Goal: Task Accomplishment & Management: Manage account settings

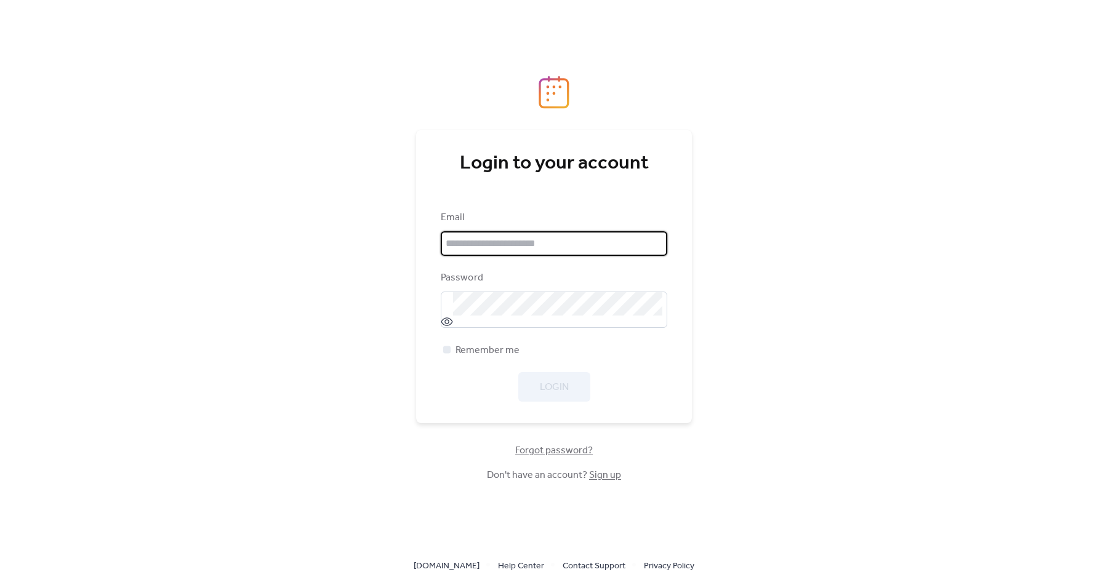
type input "**********"
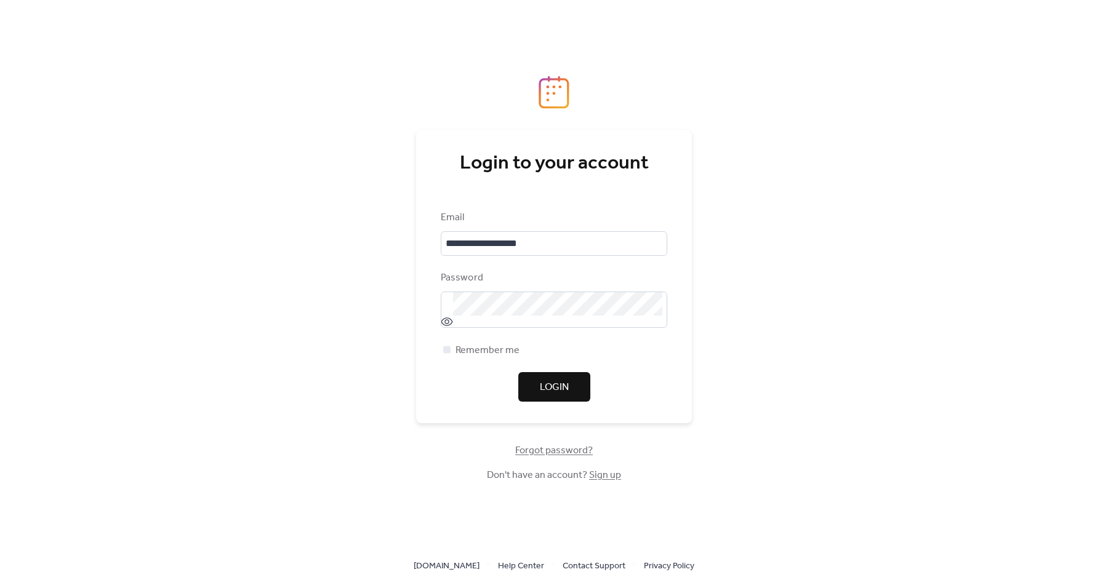
click at [540, 391] on div "Login" at bounding box center [554, 387] width 226 height 30
click at [554, 390] on span "Login" at bounding box center [554, 387] width 29 height 15
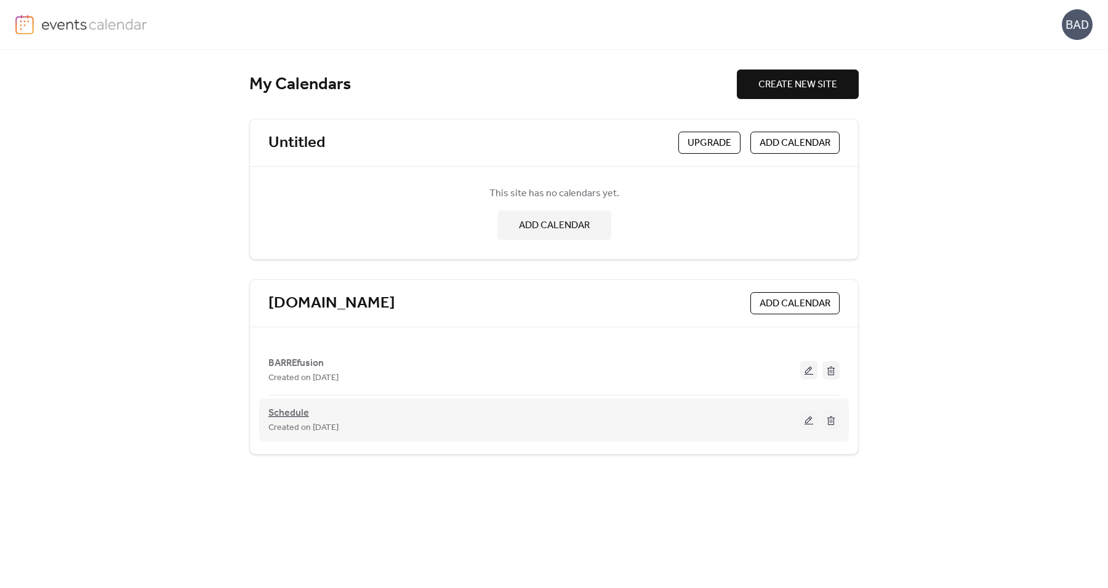
click at [292, 417] on span "Schedule" at bounding box center [288, 413] width 41 height 15
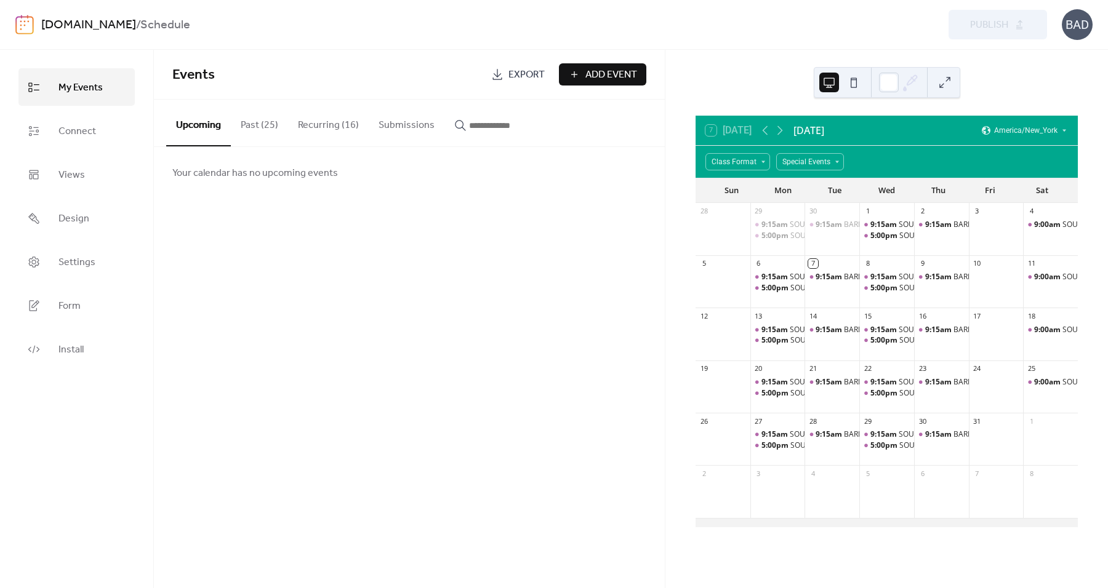
click at [328, 124] on button "Recurring (16)" at bounding box center [328, 123] width 81 height 46
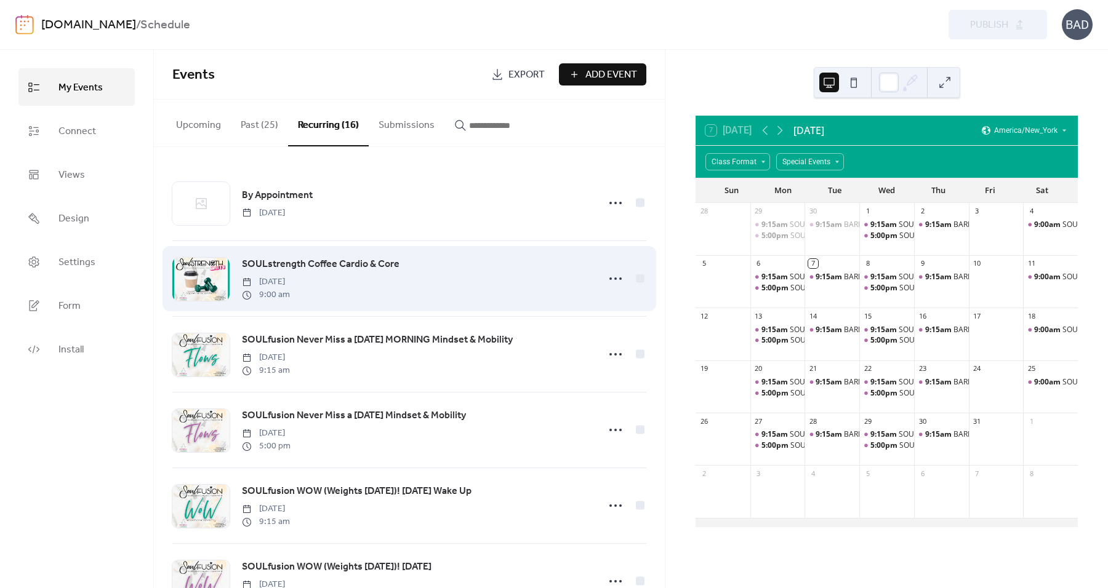
scroll to position [128, 0]
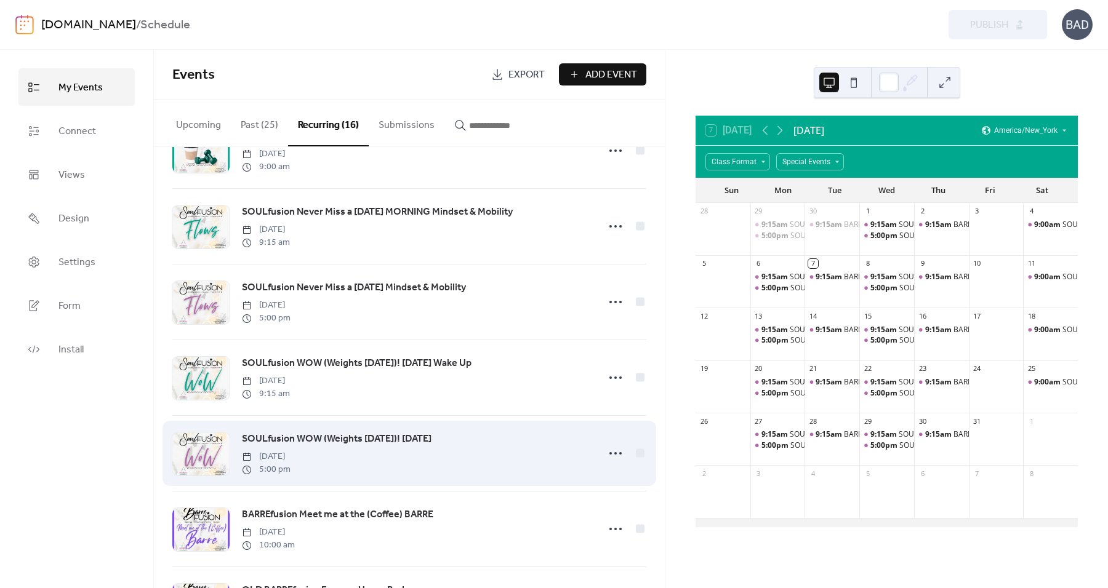
click at [431, 445] on span "SOULfusion WOW (Weights [DATE])! [DATE]" at bounding box center [337, 439] width 190 height 15
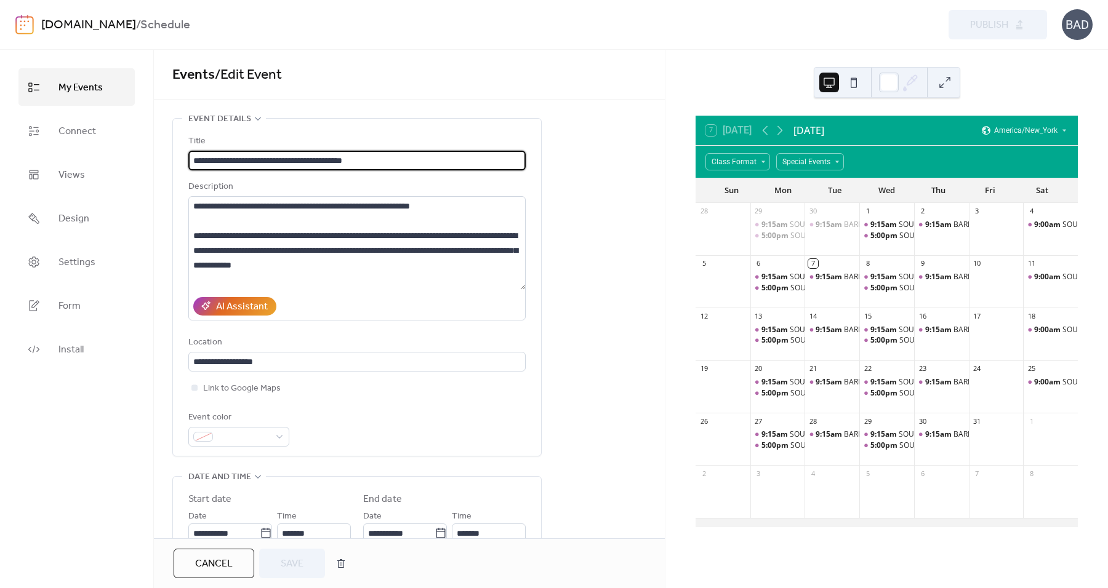
type input "**********"
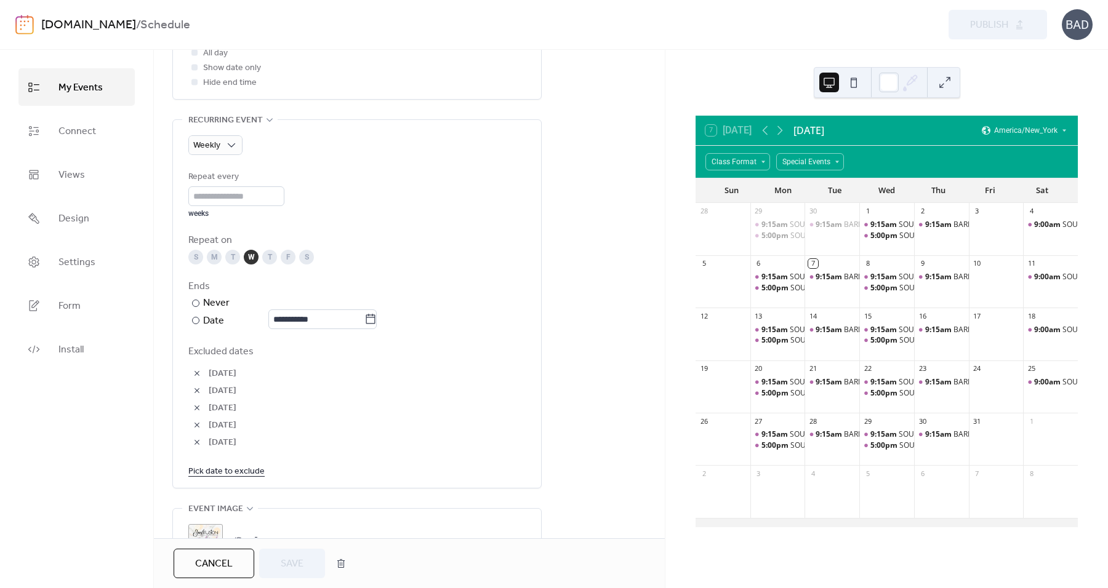
scroll to position [641, 0]
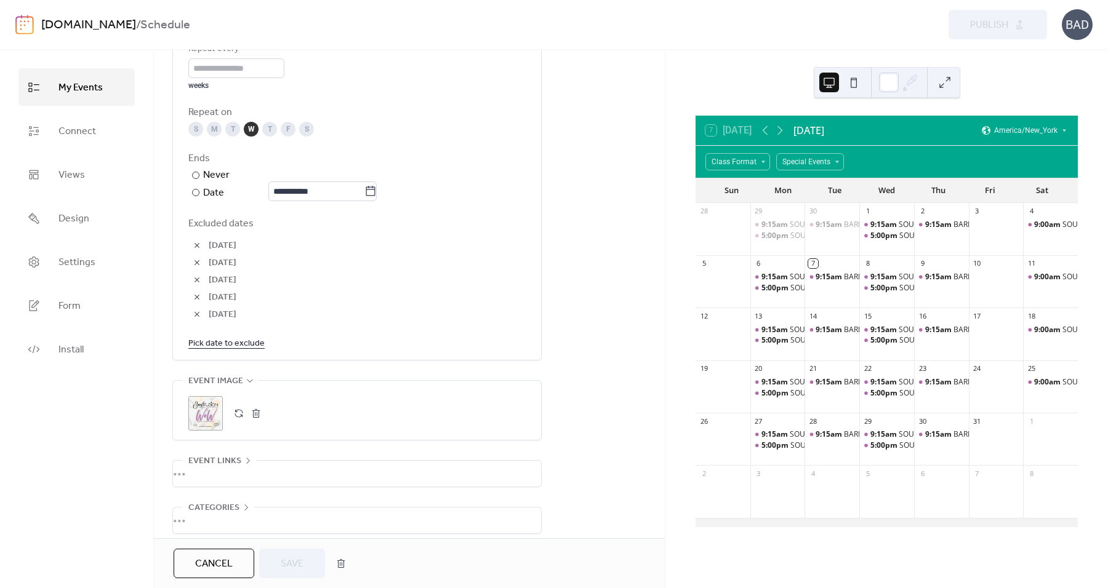
click at [238, 339] on link "Pick date to exclude" at bounding box center [226, 342] width 76 height 15
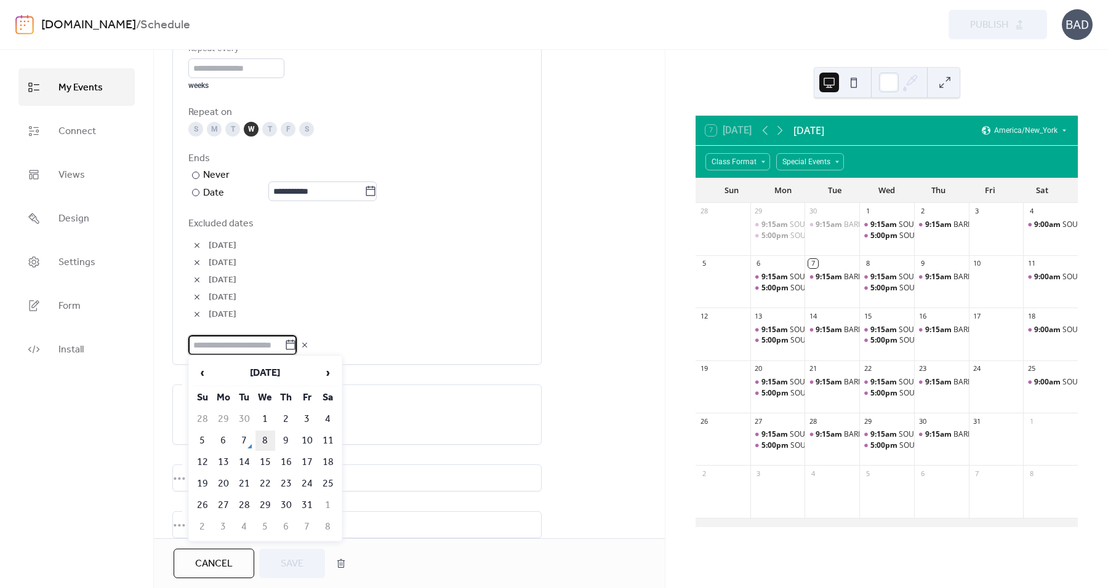
click at [265, 444] on td "8" at bounding box center [265, 441] width 20 height 20
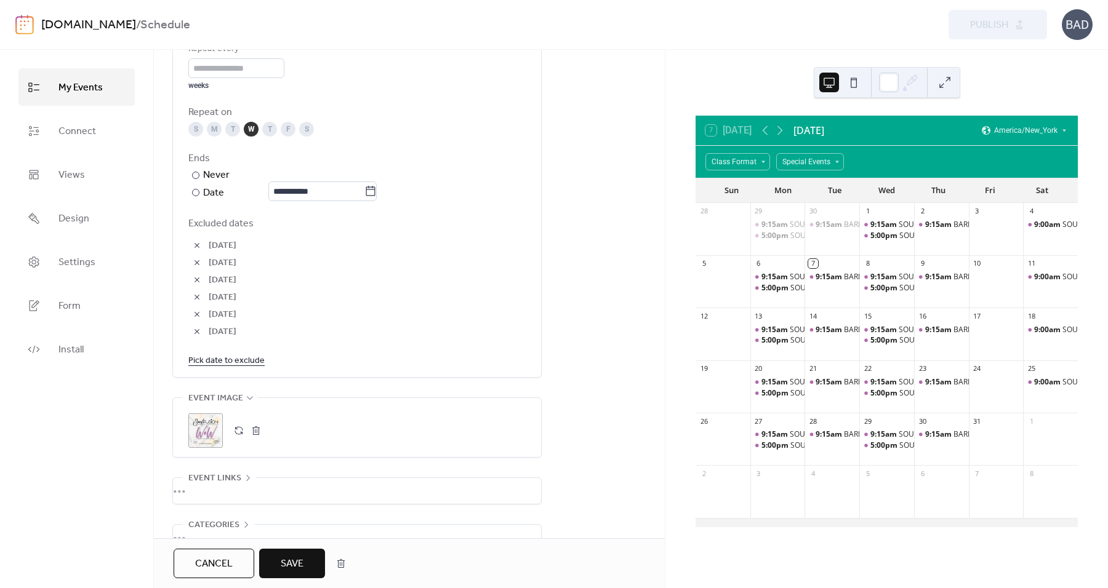
click at [303, 569] on span "Save" at bounding box center [292, 564] width 23 height 15
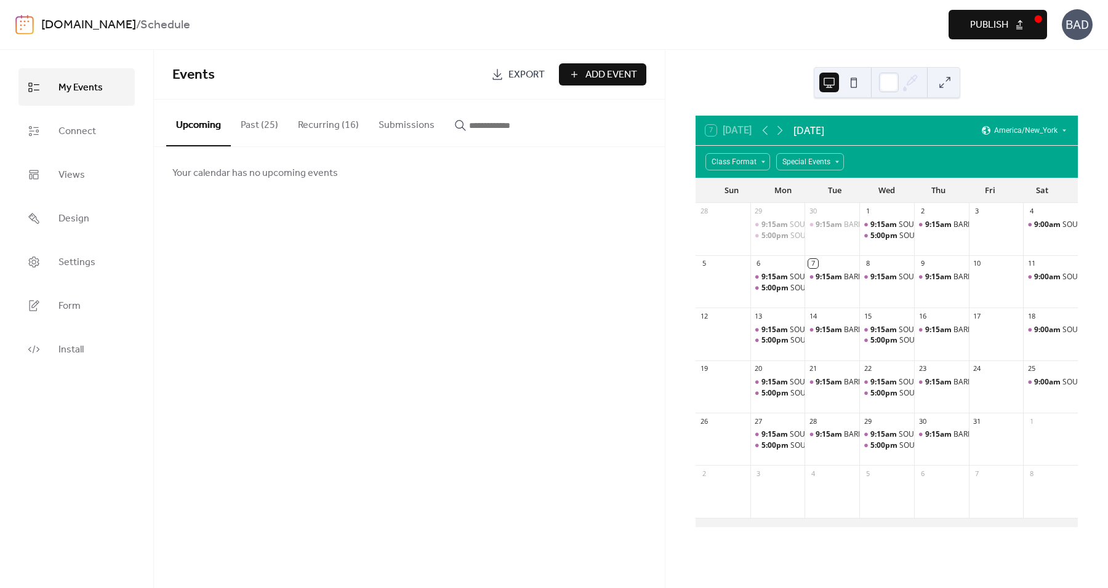
click at [349, 116] on button "Recurring (16)" at bounding box center [328, 123] width 81 height 46
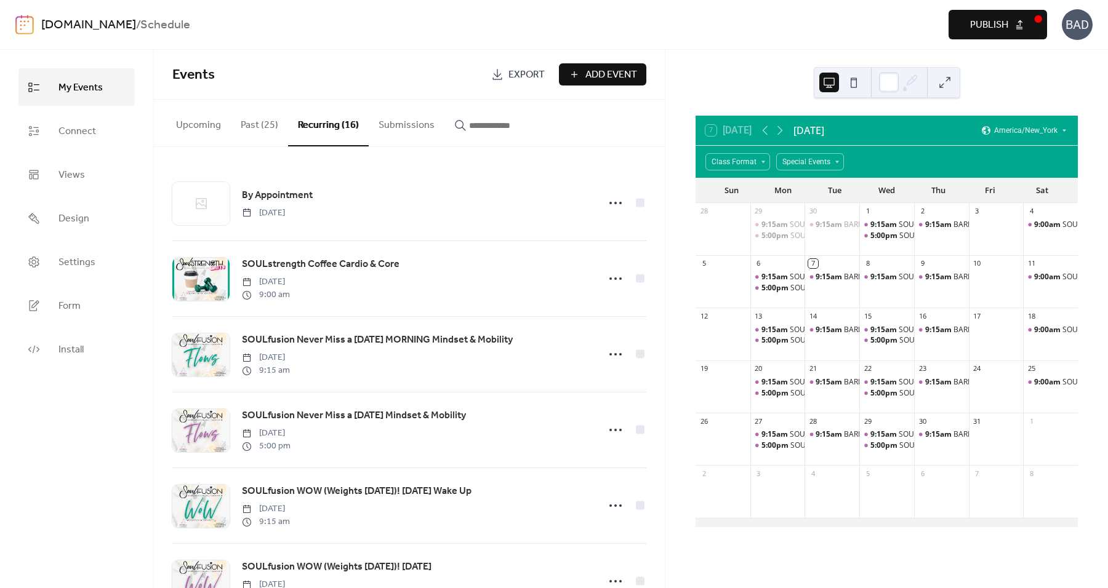
click at [252, 124] on button "Past (25)" at bounding box center [259, 123] width 57 height 46
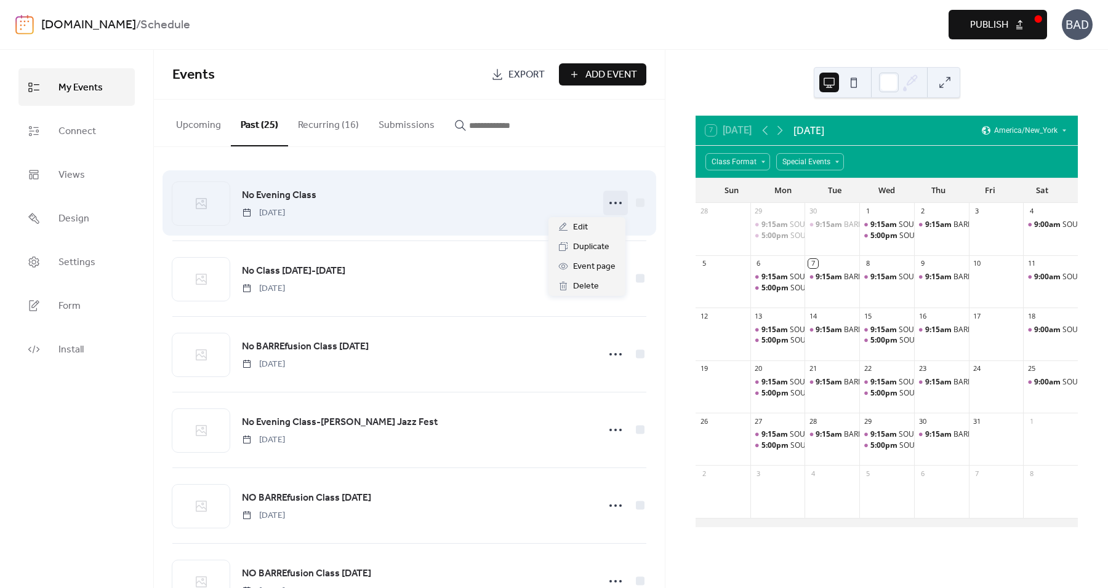
click at [606, 204] on icon at bounding box center [616, 203] width 20 height 20
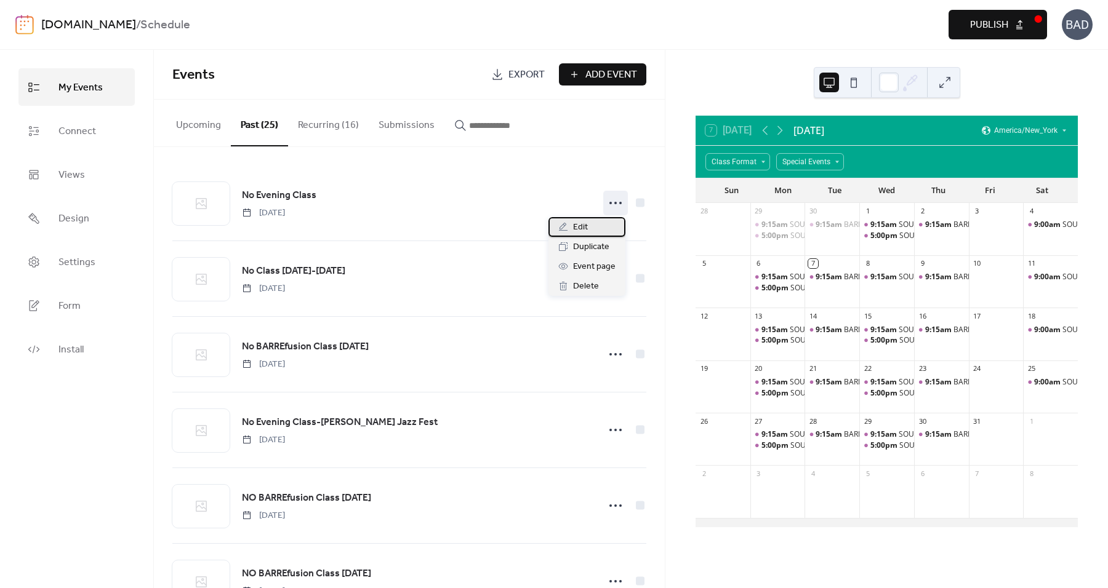
click at [580, 222] on span "Edit" at bounding box center [580, 227] width 15 height 15
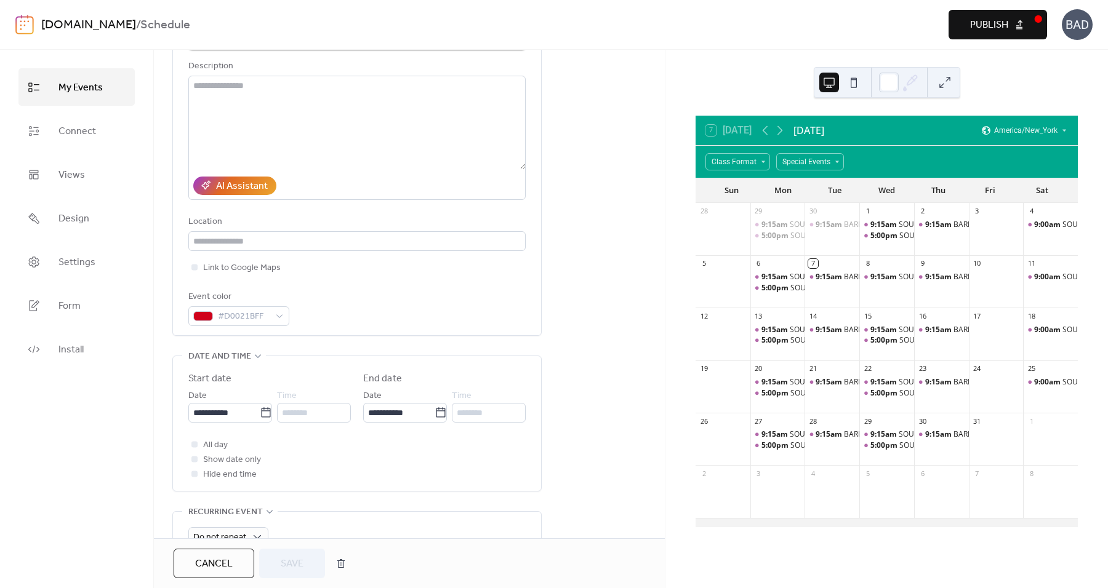
scroll to position [128, 0]
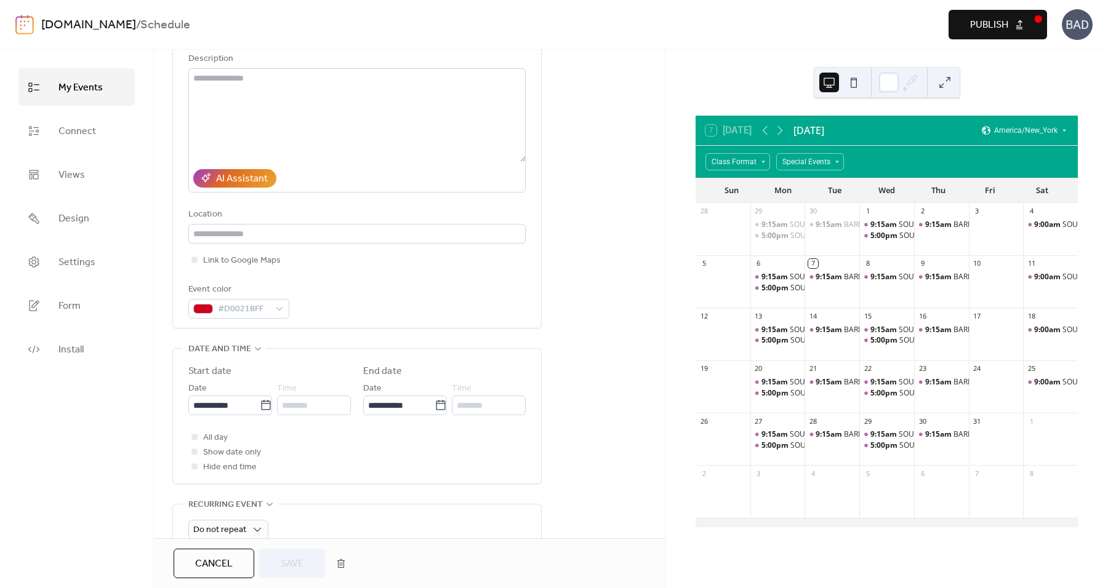
click at [204, 391] on span "Date" at bounding box center [197, 389] width 18 height 15
click at [204, 403] on input "**********" at bounding box center [223, 406] width 71 height 20
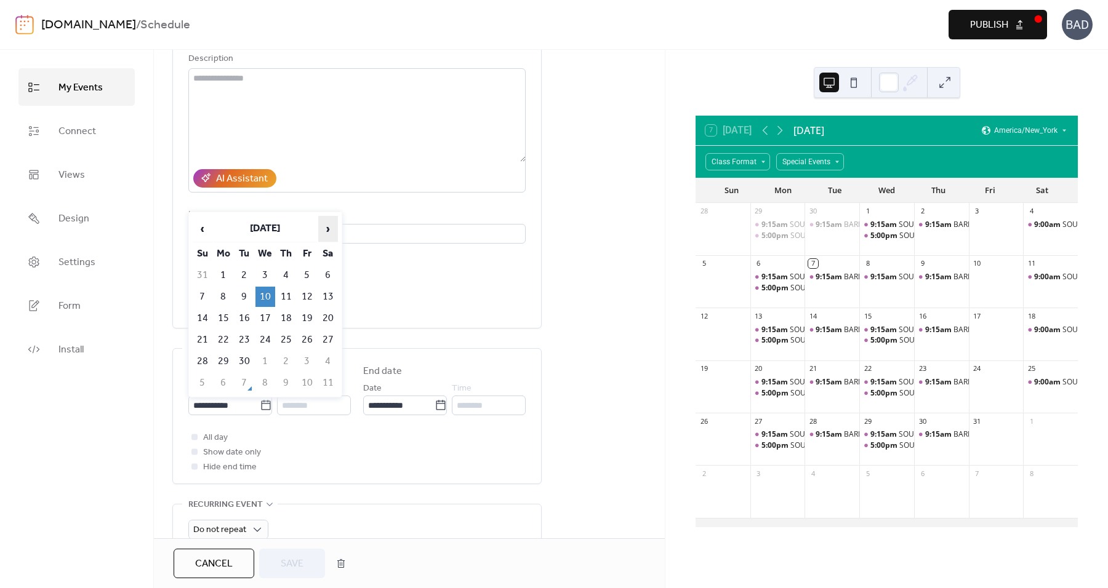
click at [324, 228] on span "›" at bounding box center [328, 229] width 18 height 25
click at [268, 294] on td "8" at bounding box center [265, 297] width 20 height 20
type input "**********"
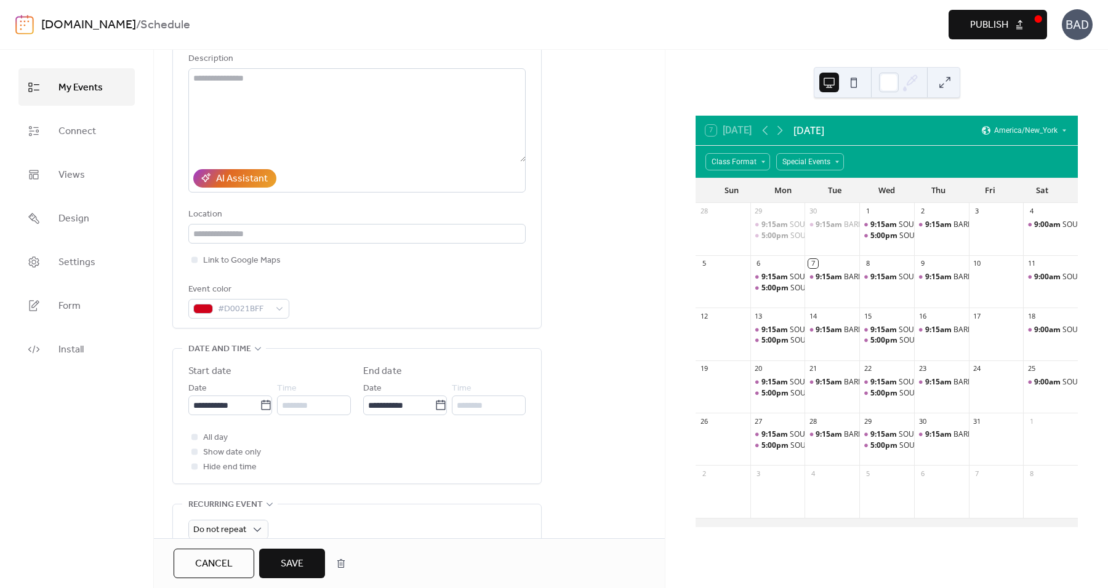
scroll to position [256, 0]
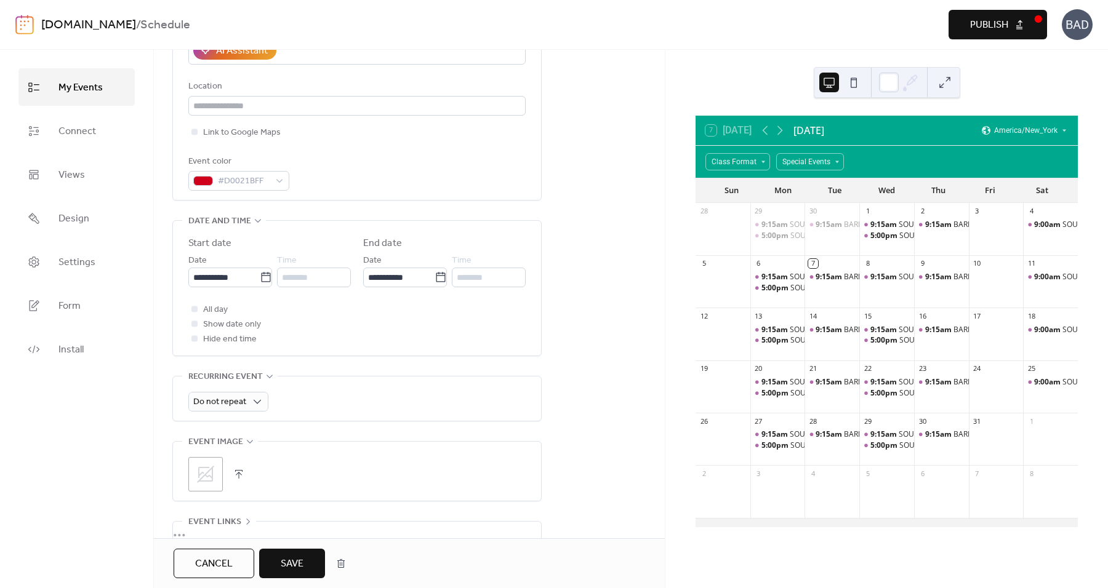
click at [302, 569] on span "Save" at bounding box center [292, 564] width 23 height 15
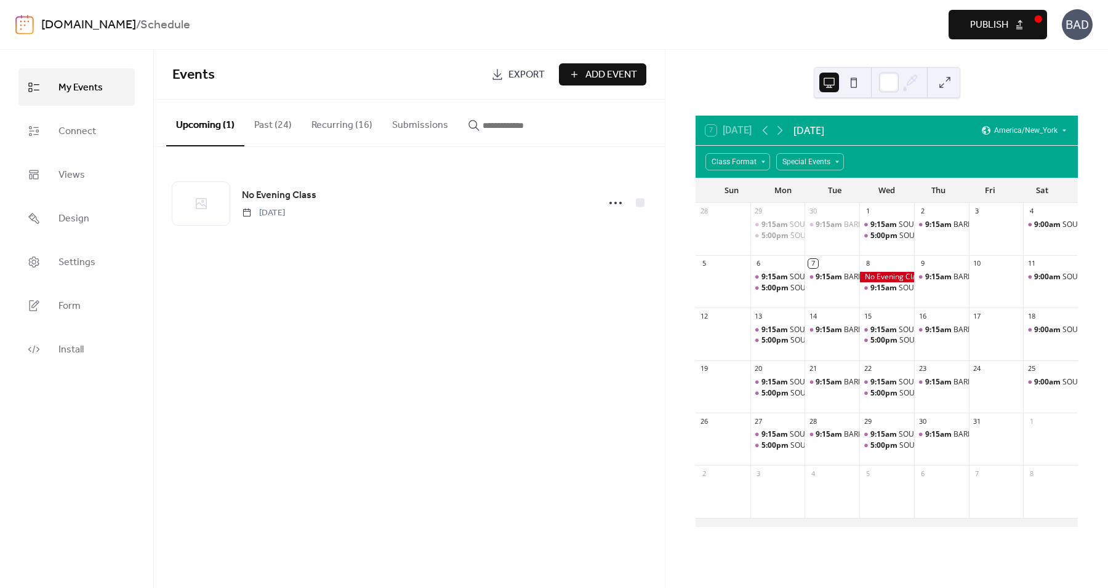
click at [1012, 28] on button "Publish" at bounding box center [997, 25] width 98 height 30
